Goal: Register for event/course

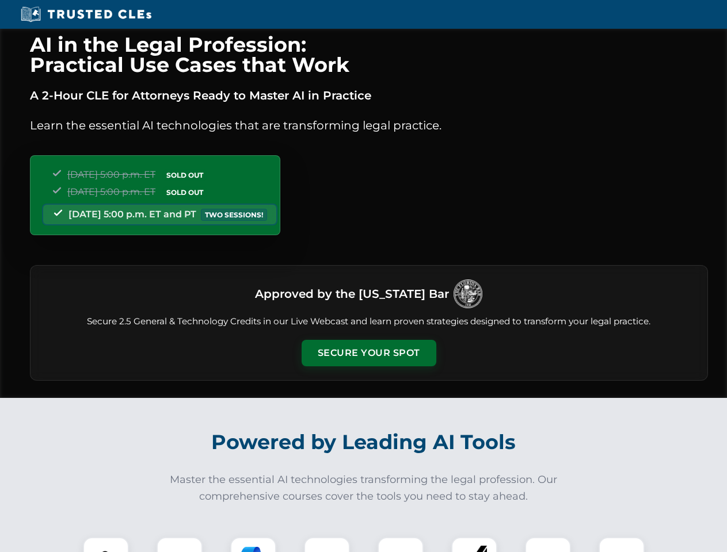
click at [368, 353] on button "Secure Your Spot" at bounding box center [368, 353] width 135 height 26
click at [106, 545] on img at bounding box center [105, 560] width 33 height 33
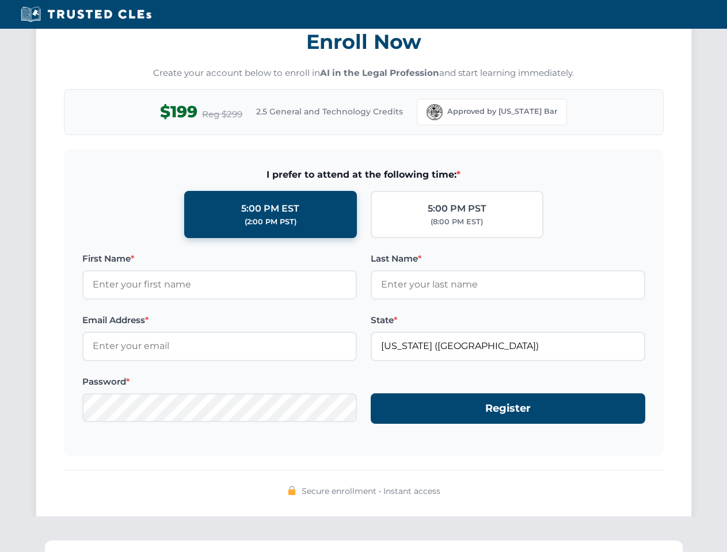
scroll to position [1129, 0]
